Goal: Navigation & Orientation: Find specific page/section

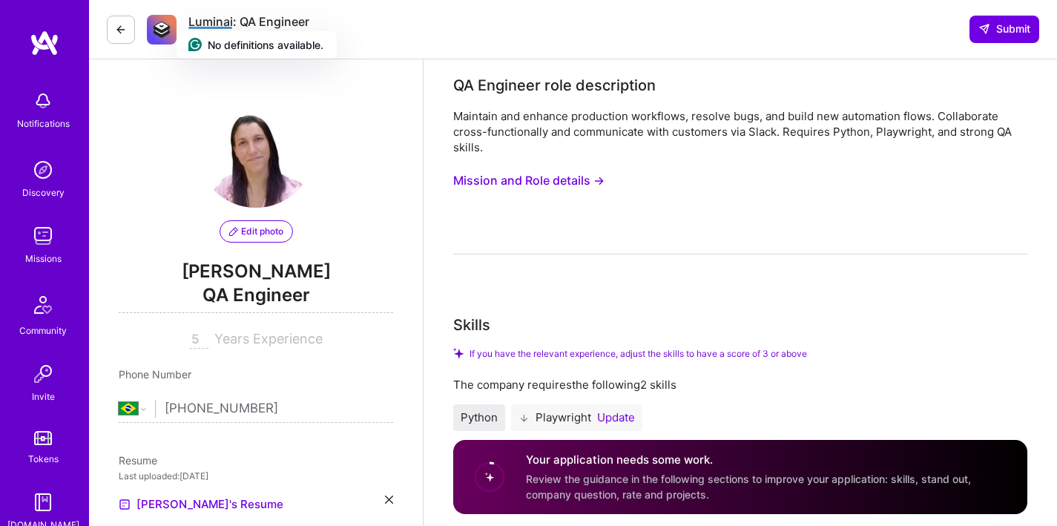
select select "BR"
click at [30, 244] on img at bounding box center [43, 236] width 30 height 30
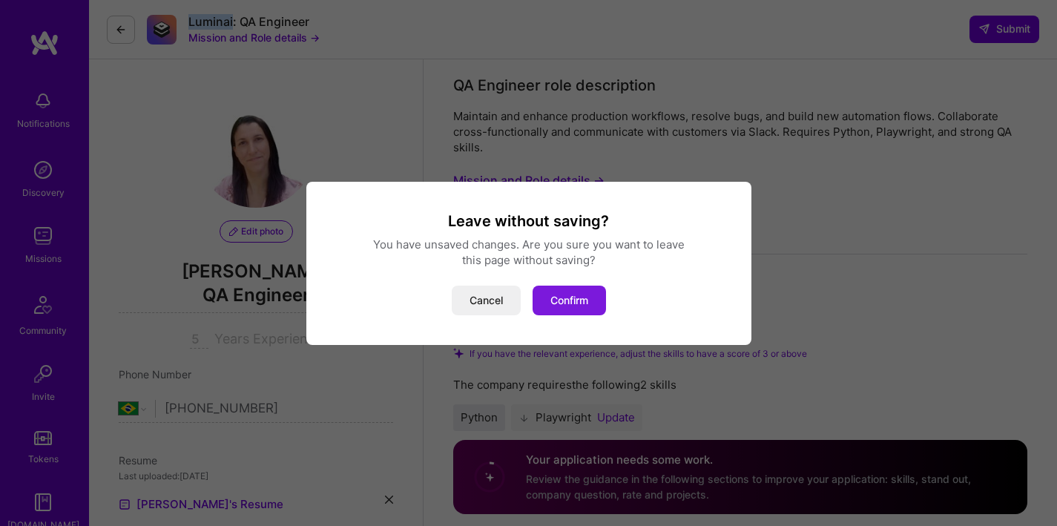
click at [590, 300] on button "Confirm" at bounding box center [568, 300] width 73 height 30
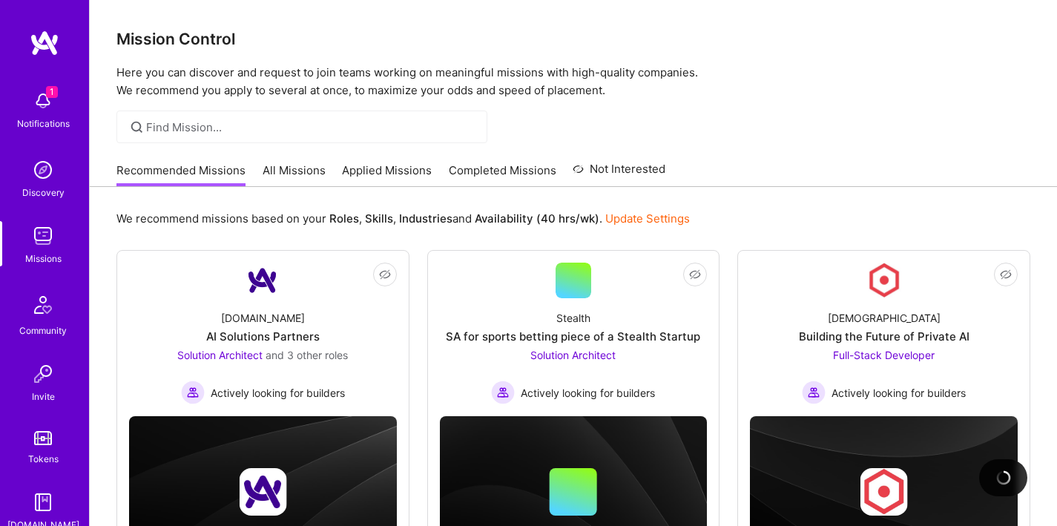
click at [481, 172] on link "Completed Missions" at bounding box center [503, 174] width 108 height 24
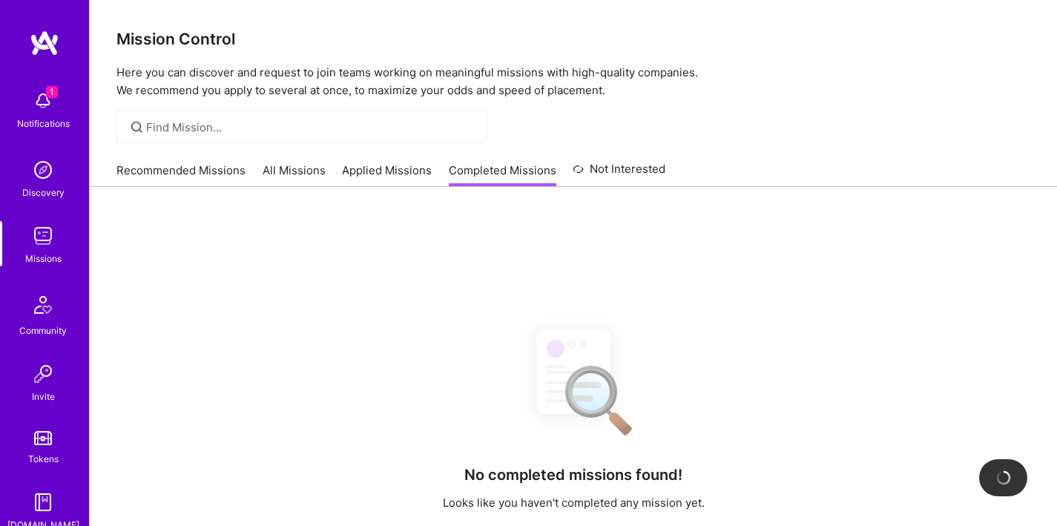
click at [419, 179] on link "Applied Missions" at bounding box center [387, 174] width 90 height 24
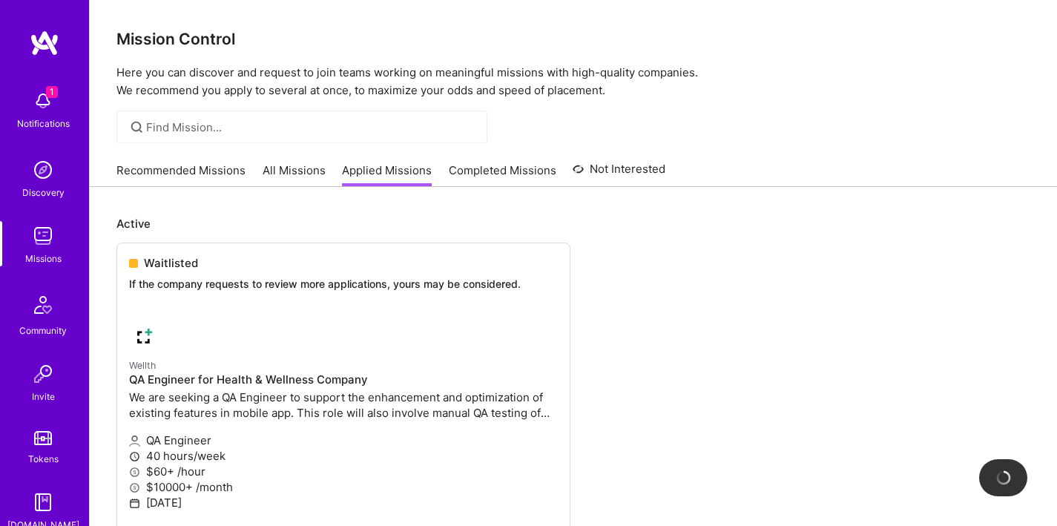
click at [314, 173] on link "All Missions" at bounding box center [293, 174] width 63 height 24
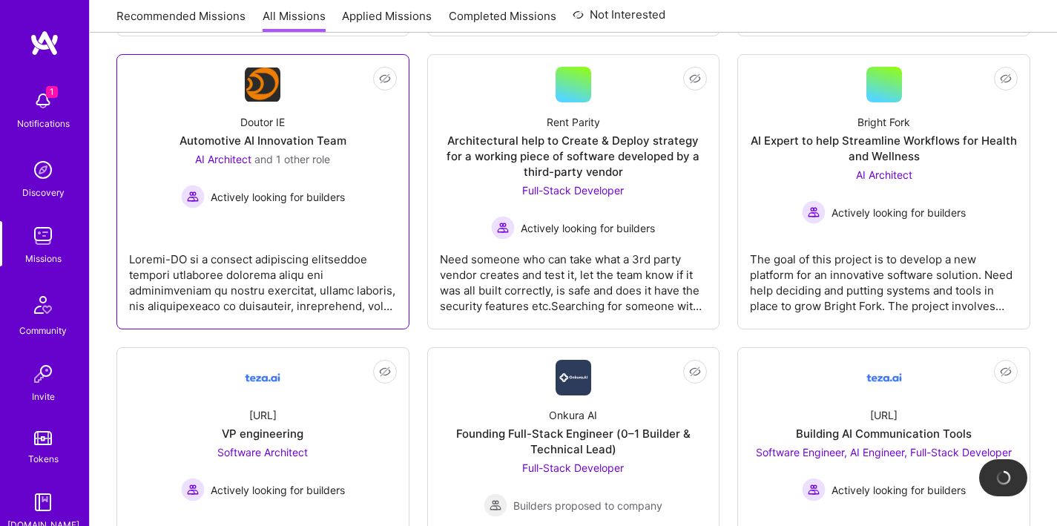
scroll to position [482, 0]
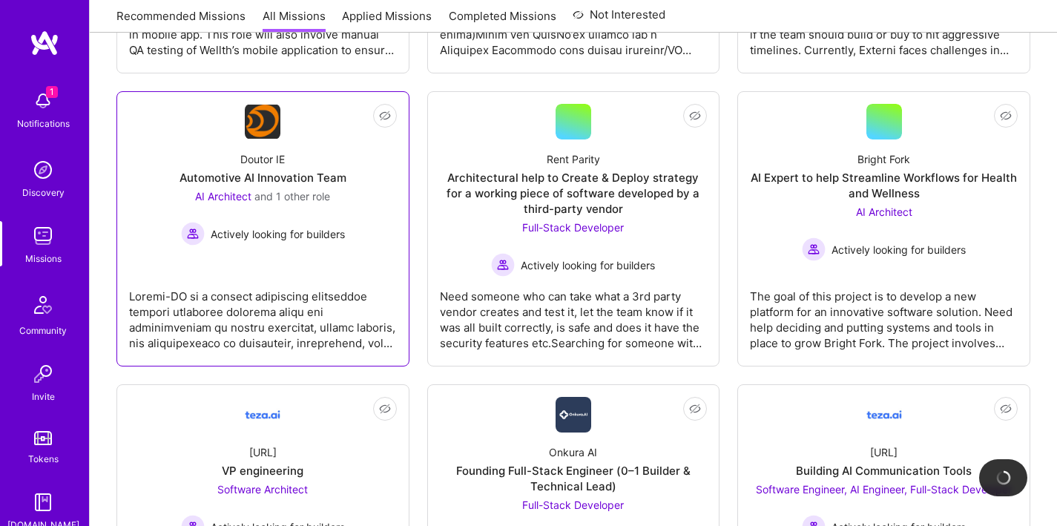
click at [280, 131] on img at bounding box center [263, 122] width 36 height 34
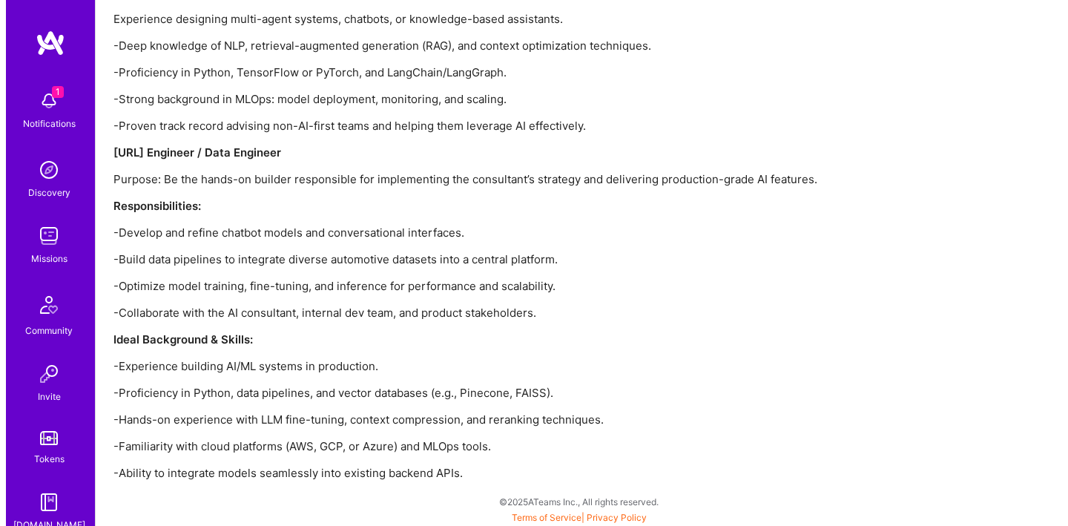
scroll to position [2629, 0]
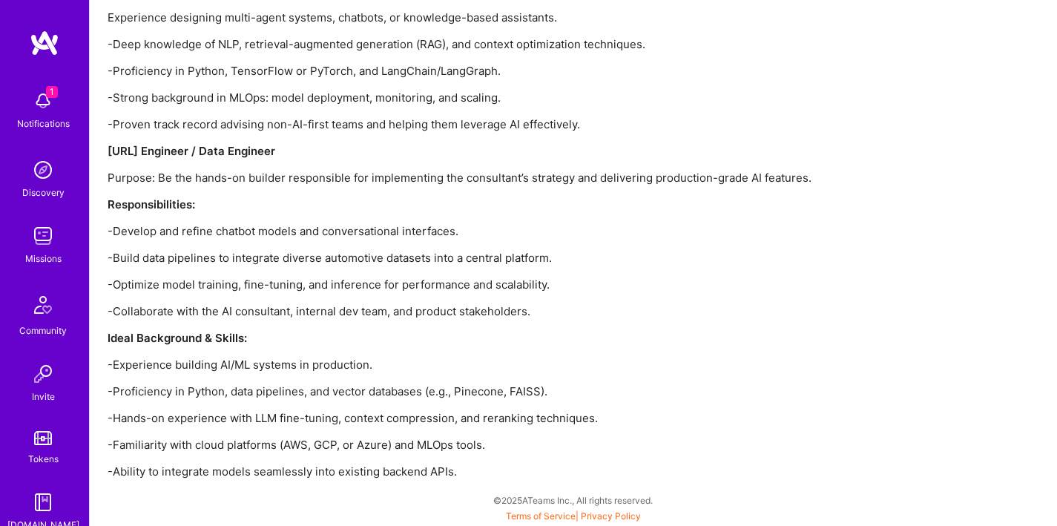
click at [35, 110] on img at bounding box center [43, 101] width 30 height 30
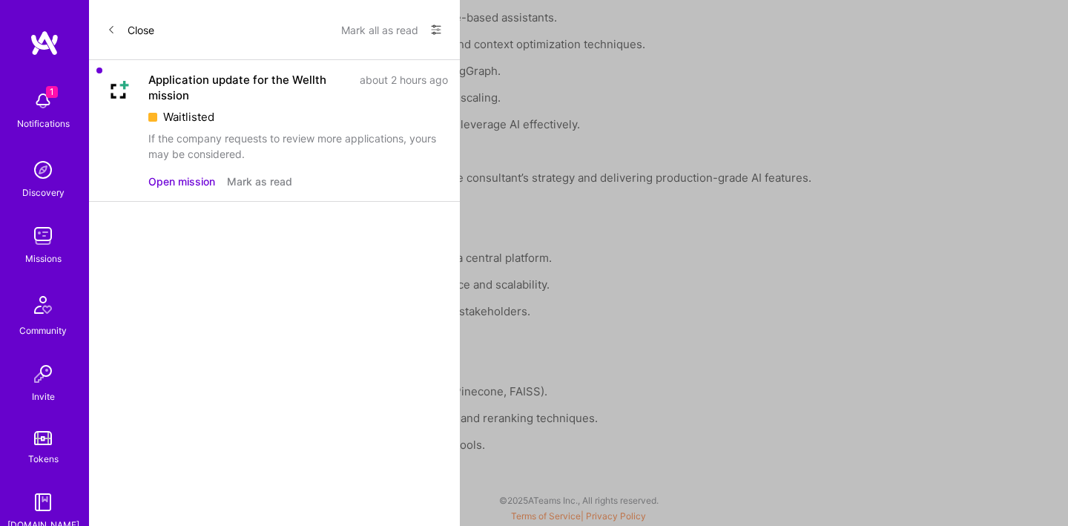
click at [227, 82] on div "Application update for the Wellth mission" at bounding box center [249, 87] width 202 height 31
click at [193, 182] on button "Open mission" at bounding box center [181, 182] width 67 height 16
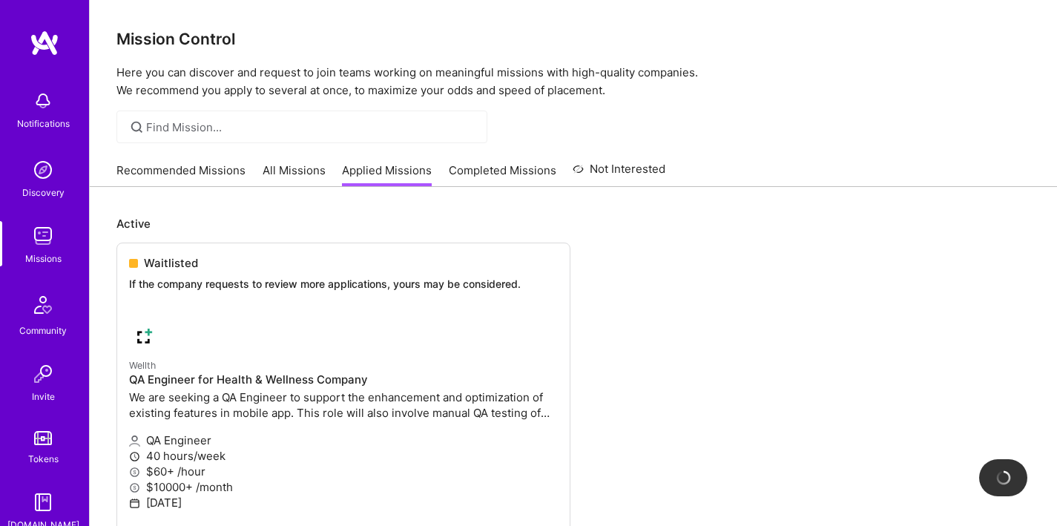
click at [37, 52] on img at bounding box center [45, 43] width 30 height 27
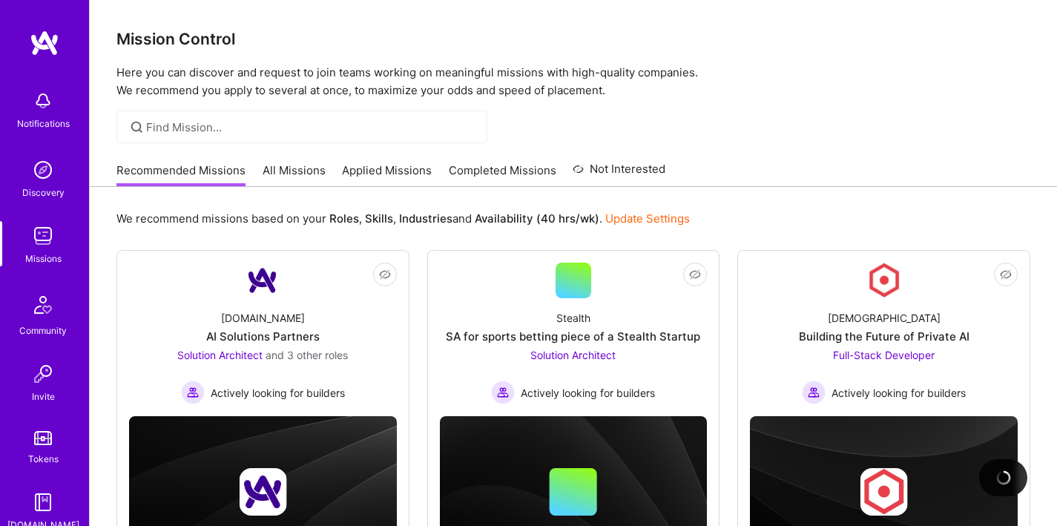
scroll to position [87, 0]
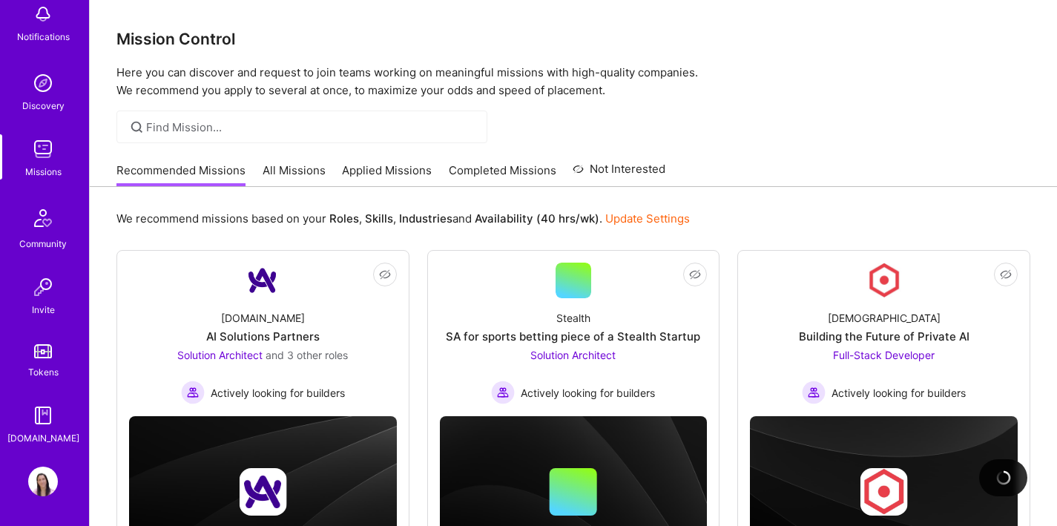
click at [33, 360] on link "Tokens" at bounding box center [43, 359] width 92 height 42
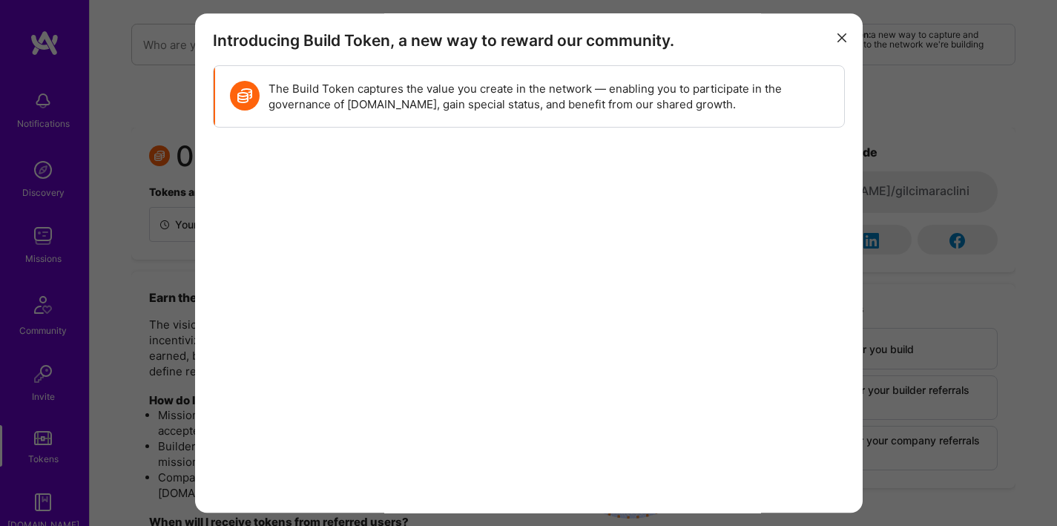
click at [833, 43] on button "modal" at bounding box center [842, 37] width 18 height 24
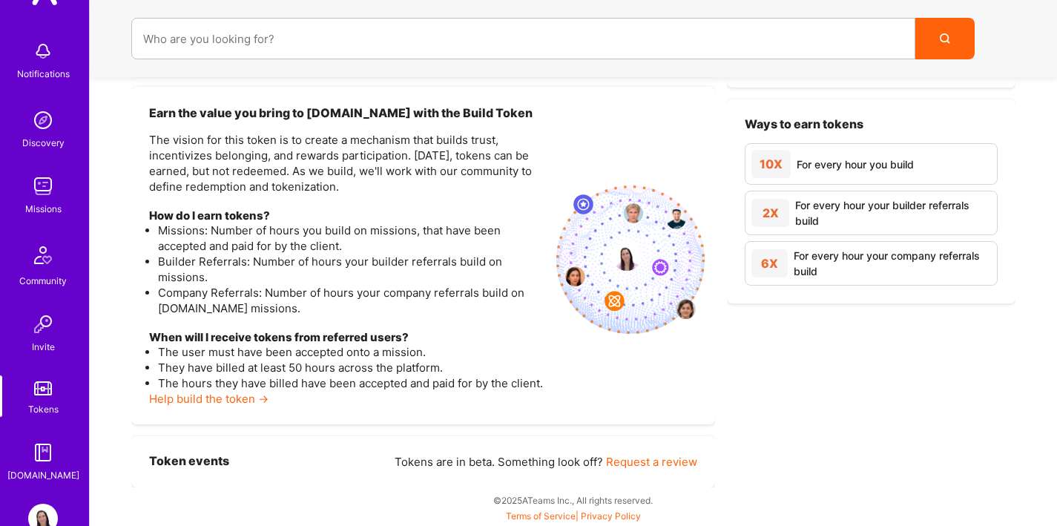
scroll to position [87, 0]
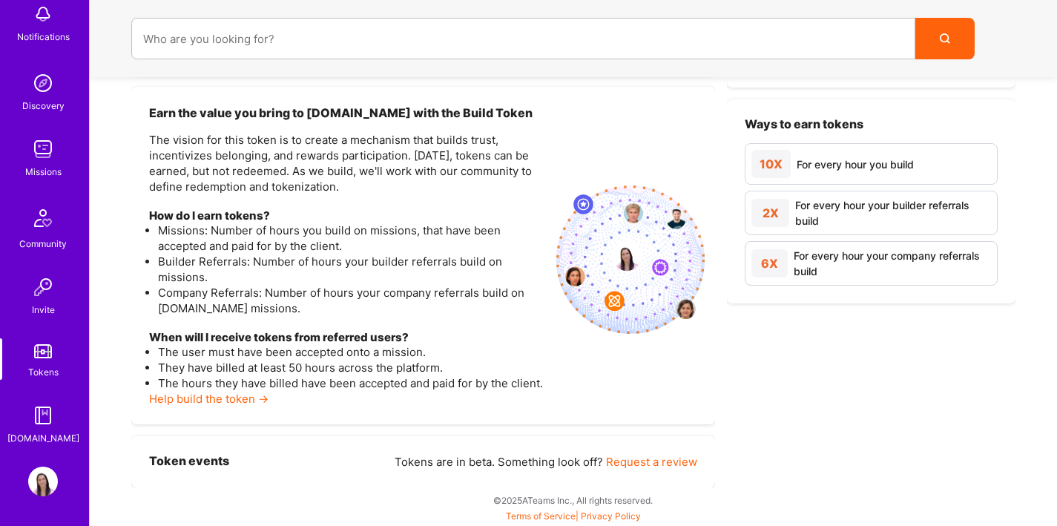
click at [41, 417] on img at bounding box center [43, 415] width 30 height 30
